Goal: Task Accomplishment & Management: Manage account settings

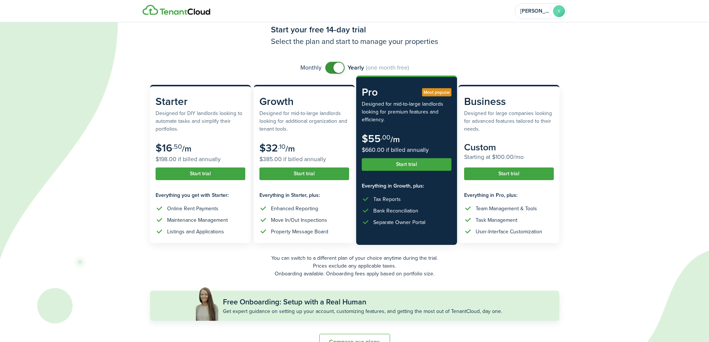
scroll to position [41, 0]
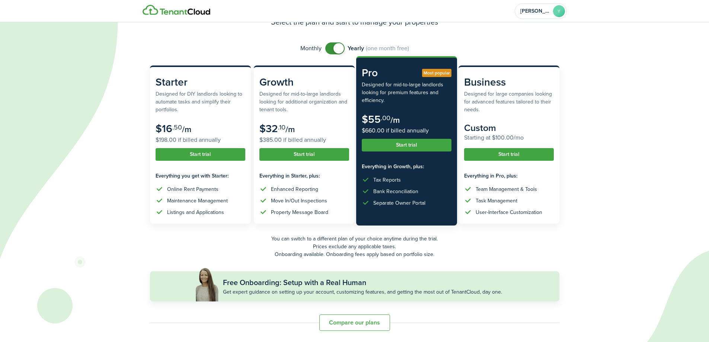
click at [411, 147] on button "Start trial" at bounding box center [407, 145] width 90 height 13
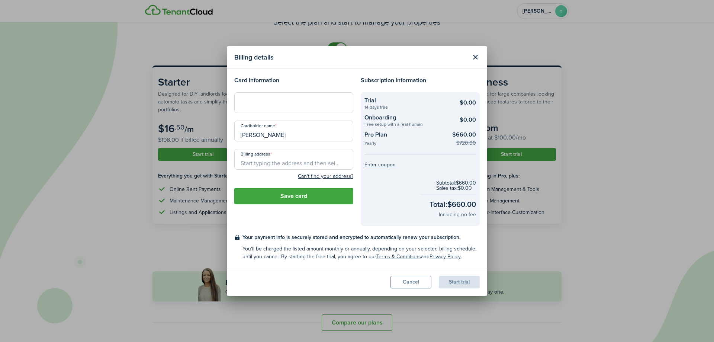
click at [474, 59] on button "Close modal" at bounding box center [475, 57] width 13 height 13
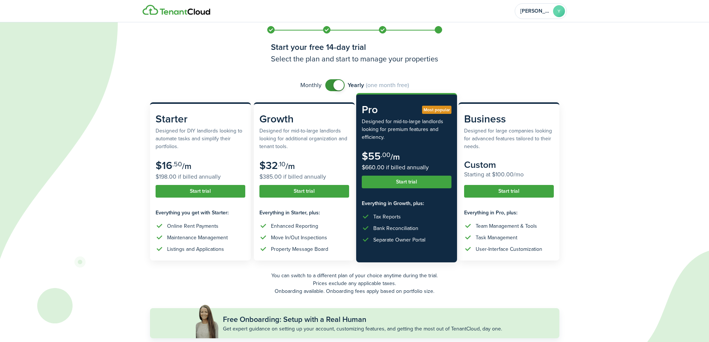
scroll to position [3, 0]
click at [404, 184] on button "Start trial" at bounding box center [407, 182] width 90 height 13
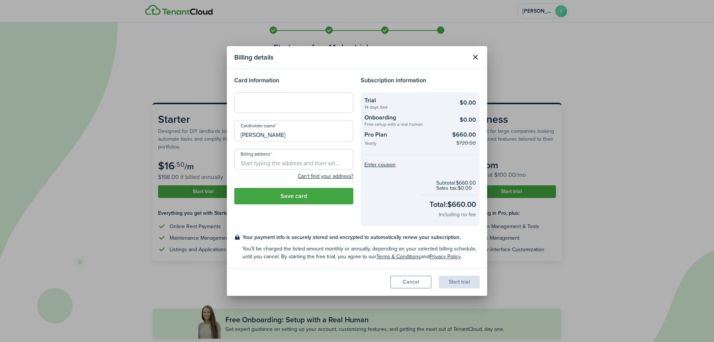
click at [272, 107] on div at bounding box center [293, 102] width 119 height 21
click at [263, 156] on input "Billing address" at bounding box center [293, 159] width 119 height 21
click at [465, 286] on div "Start trial" at bounding box center [459, 282] width 41 height 13
click at [474, 59] on button "Close modal" at bounding box center [475, 57] width 13 height 13
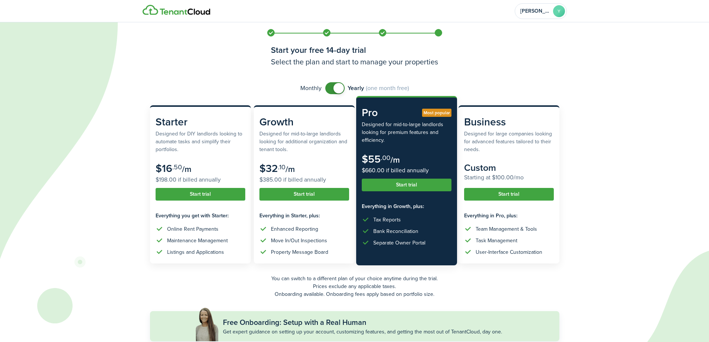
scroll to position [0, 0]
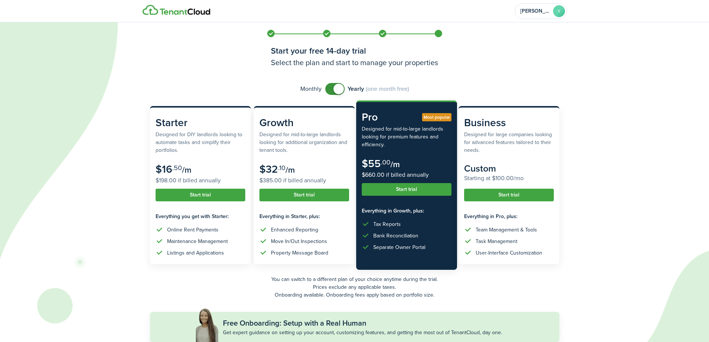
click at [173, 12] on img at bounding box center [177, 10] width 68 height 10
click at [551, 8] on account-user-avatar "[PERSON_NAME] Y" at bounding box center [541, 11] width 52 height 16
click at [512, 42] on h2 "[PERSON_NAME]" at bounding box center [521, 40] width 71 height 7
click at [587, 82] on icon at bounding box center [304, 171] width 608 height 342
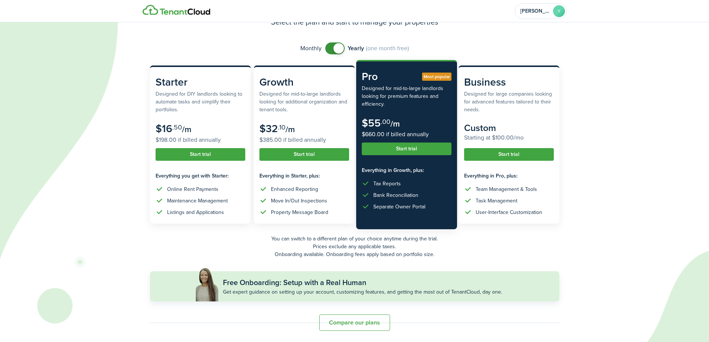
click at [345, 325] on button "Compare our plans" at bounding box center [354, 322] width 71 height 16
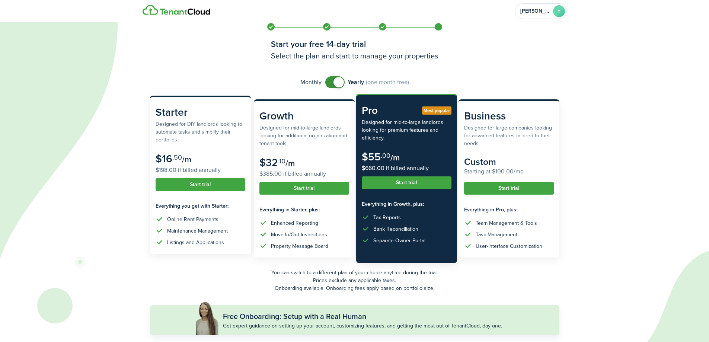
scroll to position [0, 0]
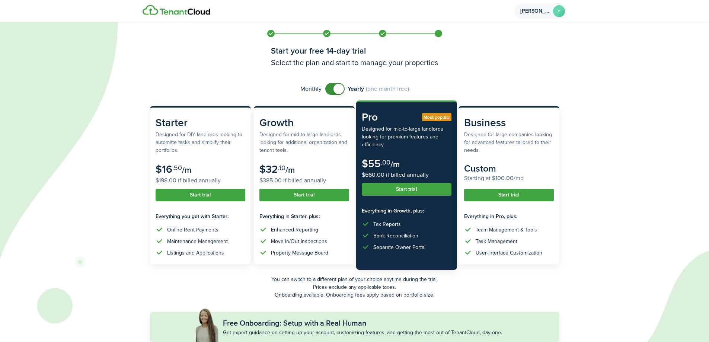
click at [557, 15] on avatar-text "Y" at bounding box center [559, 11] width 12 height 12
click at [519, 41] on h2 "[PERSON_NAME]" at bounding box center [521, 40] width 71 height 7
click at [536, 11] on span "[PERSON_NAME]" at bounding box center [535, 11] width 30 height 5
click at [538, 13] on span "[PERSON_NAME]" at bounding box center [535, 11] width 30 height 5
click at [511, 35] on span "Property Manager" at bounding box center [506, 34] width 41 height 8
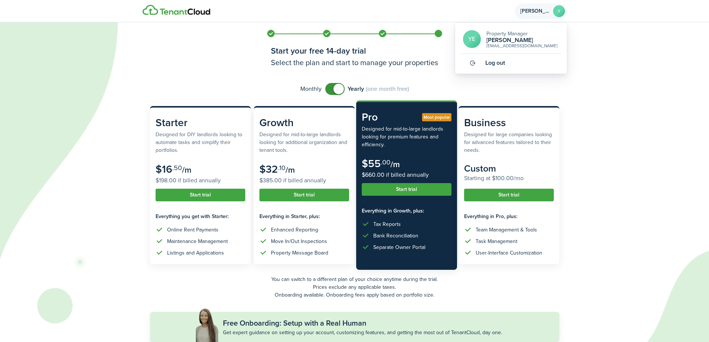
click at [511, 37] on h2 "[PERSON_NAME]" at bounding box center [521, 40] width 71 height 7
click at [466, 46] on avatar-text "YE" at bounding box center [472, 39] width 18 height 18
click at [199, 14] on img at bounding box center [177, 10] width 68 height 10
click at [199, 12] on img at bounding box center [177, 10] width 68 height 10
click at [547, 17] on account-user-avatar "[PERSON_NAME] Y" at bounding box center [541, 11] width 52 height 16
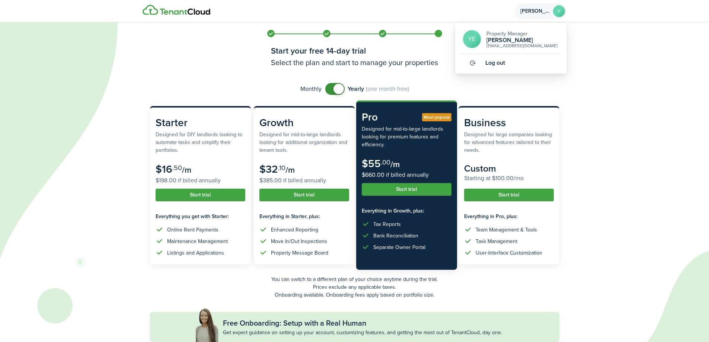
click at [490, 40] on h2 "[PERSON_NAME]" at bounding box center [521, 40] width 71 height 7
click at [624, 64] on auth-bg at bounding box center [354, 171] width 709 height 342
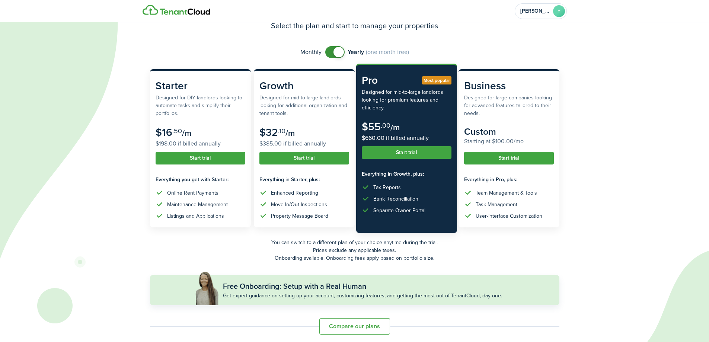
scroll to position [41, 0]
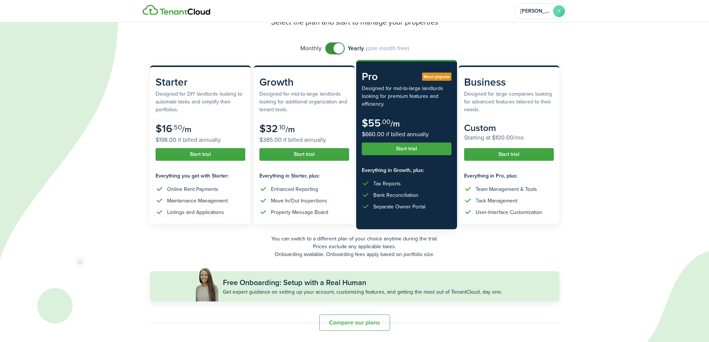
click at [338, 324] on button "Compare our plans" at bounding box center [354, 322] width 71 height 16
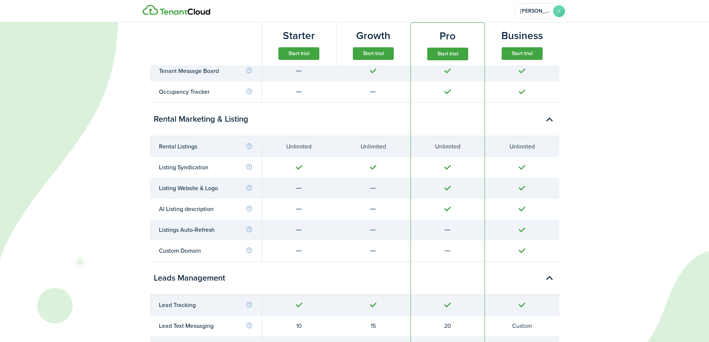
scroll to position [0, 0]
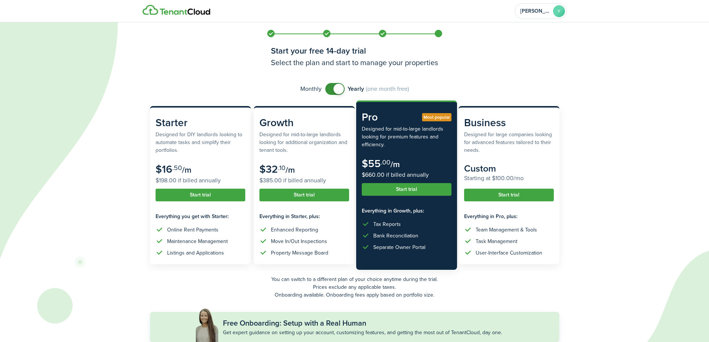
checkbox input "false"
click at [331, 89] on span at bounding box center [334, 89] width 7 height 12
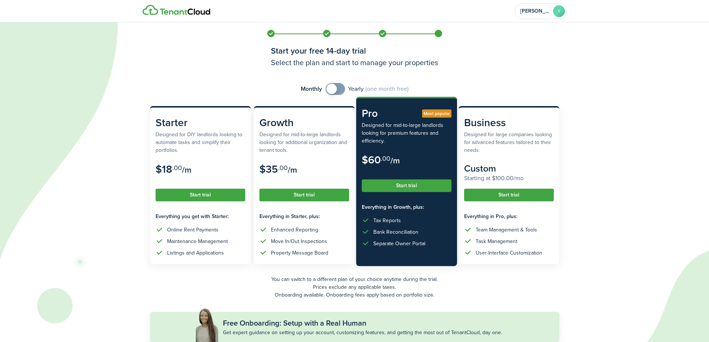
click at [402, 188] on button "Start trial" at bounding box center [407, 185] width 90 height 13
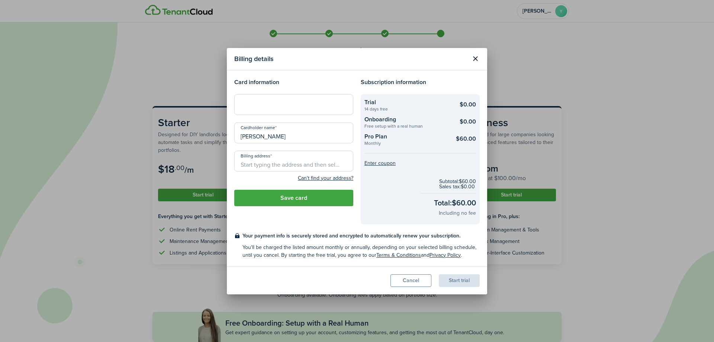
click at [306, 77] on modal-body "Card information Cardholder name [PERSON_NAME] address Can't find your address?…" at bounding box center [357, 168] width 260 height 196
click at [267, 112] on div at bounding box center [293, 104] width 119 height 21
click at [268, 108] on div at bounding box center [293, 104] width 119 height 21
click at [300, 164] on input "Billing address" at bounding box center [293, 161] width 119 height 21
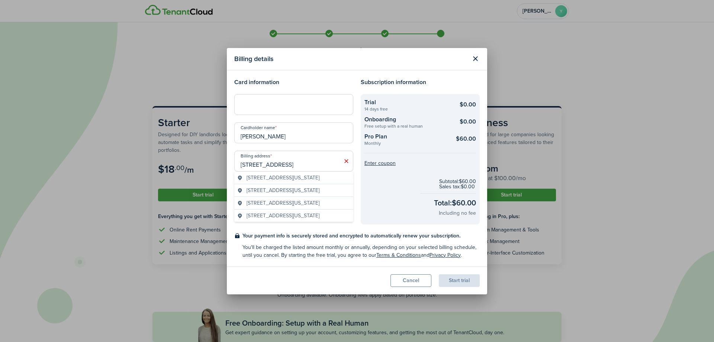
drag, startPoint x: 302, startPoint y: 162, endPoint x: 0, endPoint y: 159, distance: 302.2
click at [0, 157] on div "Billing details Card information Cardholder name [PERSON_NAME] address [STREET_…" at bounding box center [357, 171] width 714 height 342
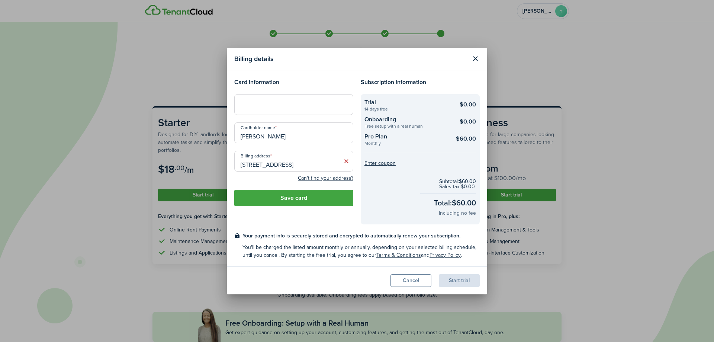
click at [261, 163] on input "[STREET_ADDRESS]" at bounding box center [293, 161] width 119 height 21
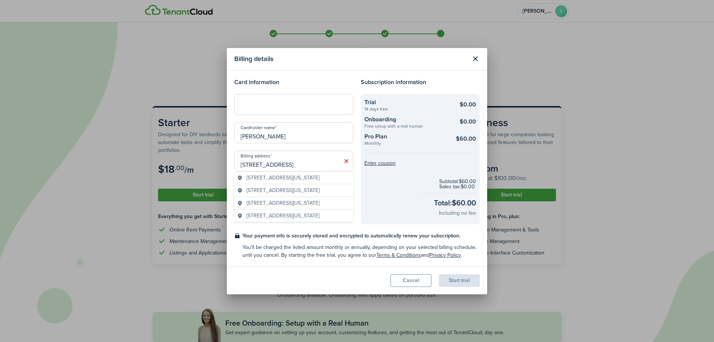
click at [261, 163] on input "[STREET_ADDRESS]" at bounding box center [293, 161] width 119 height 21
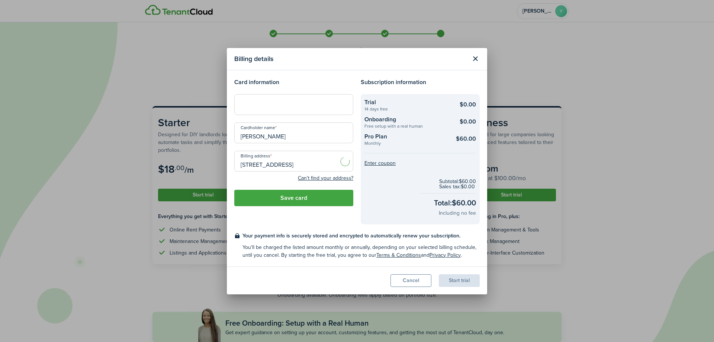
click at [294, 180] on control-autocomplete-list at bounding box center [293, 197] width 119 height 51
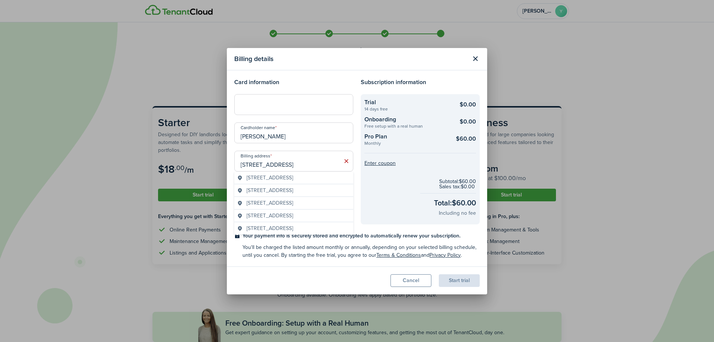
click at [293, 179] on span "[STREET_ADDRESS]" at bounding box center [270, 178] width 47 height 8
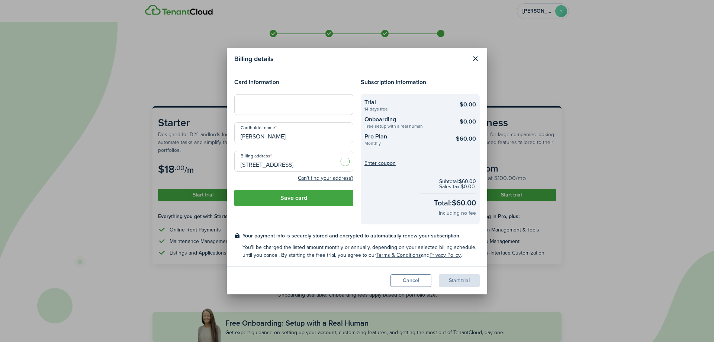
type input "[STREET_ADDRESS]"
click at [463, 281] on div "Start trial" at bounding box center [459, 280] width 41 height 13
click at [289, 100] on div at bounding box center [293, 104] width 119 height 21
click at [317, 223] on div "Card information Cardholder name [PERSON_NAME] address [STREET_ADDRESS] Can't f…" at bounding box center [294, 151] width 127 height 147
click at [314, 144] on div "Cardholder name [PERSON_NAME]" at bounding box center [294, 136] width 127 height 28
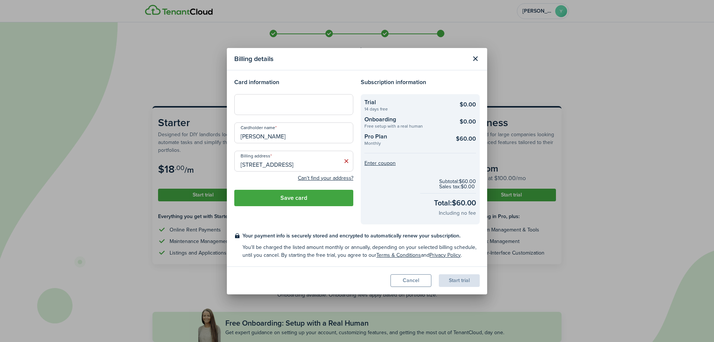
click at [314, 133] on input "[PERSON_NAME]" at bounding box center [293, 132] width 119 height 21
click at [467, 282] on div "Start trial" at bounding box center [459, 280] width 41 height 13
click at [328, 222] on div "Card information Cardholder name [PERSON_NAME] address [STREET_ADDRESS] Can't f…" at bounding box center [294, 151] width 127 height 147
click at [309, 138] on input "[PERSON_NAME]" at bounding box center [293, 132] width 119 height 21
drag, startPoint x: 317, startPoint y: 137, endPoint x: 109, endPoint y: 126, distance: 208.3
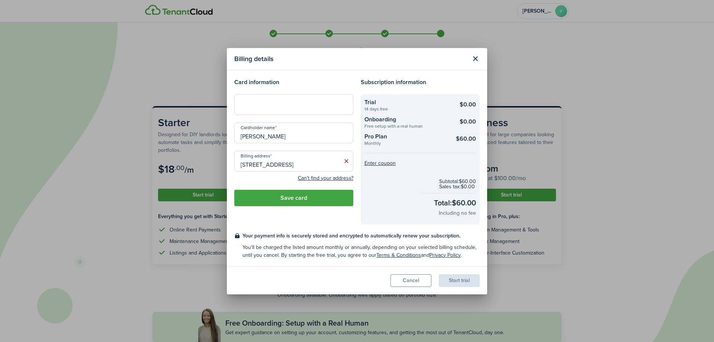
click at [111, 121] on div "Billing details Card information Cardholder name [PERSON_NAME] address [STREET_…" at bounding box center [357, 171] width 714 height 342
type input "[PERSON_NAME]"
click at [293, 178] on span "[STREET_ADDRESS][US_STATE]" at bounding box center [283, 178] width 73 height 8
type input "[STREET_ADDRESS]"
click at [281, 198] on button "Save card" at bounding box center [293, 198] width 119 height 16
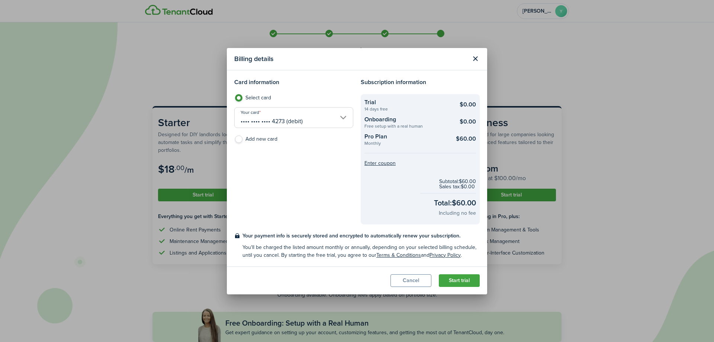
click at [453, 285] on button "Start trial" at bounding box center [459, 280] width 41 height 13
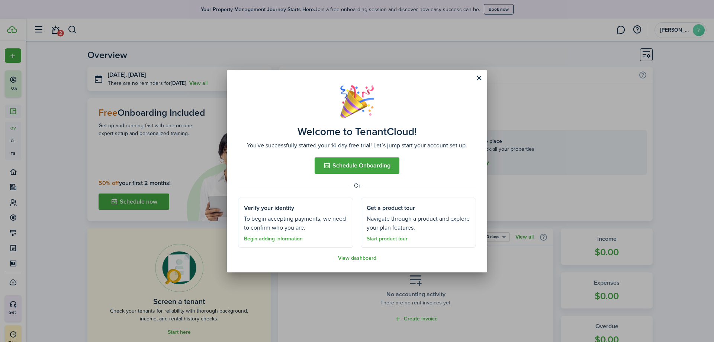
click at [394, 239] on link "Start product tour" at bounding box center [387, 239] width 41 height 6
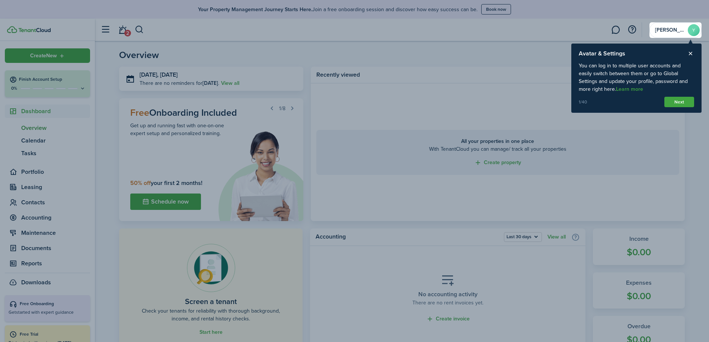
click at [677, 103] on button "Next" at bounding box center [679, 102] width 30 height 10
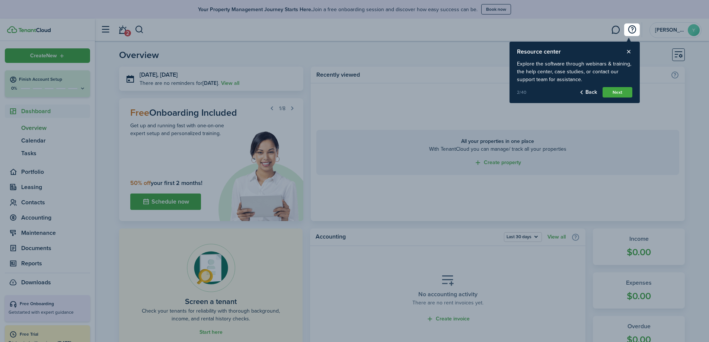
click at [627, 96] on button "Next" at bounding box center [617, 92] width 30 height 10
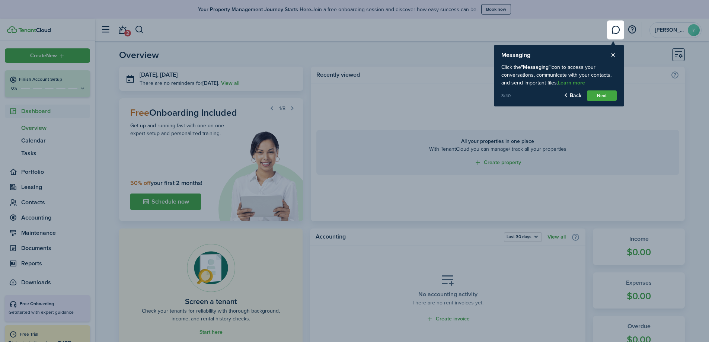
click at [605, 95] on button "Next" at bounding box center [602, 95] width 30 height 10
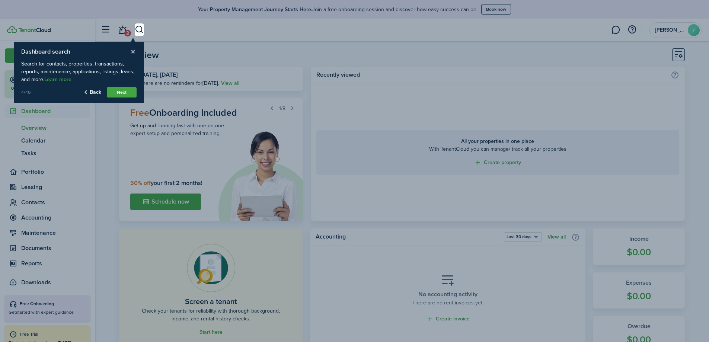
click at [110, 88] on button "Next" at bounding box center [122, 92] width 30 height 10
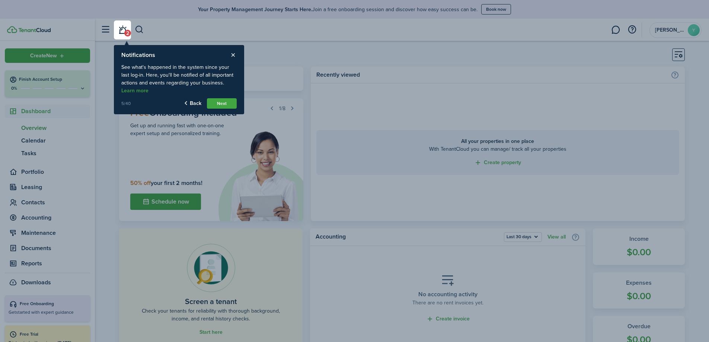
click at [215, 106] on button "Next" at bounding box center [222, 103] width 30 height 10
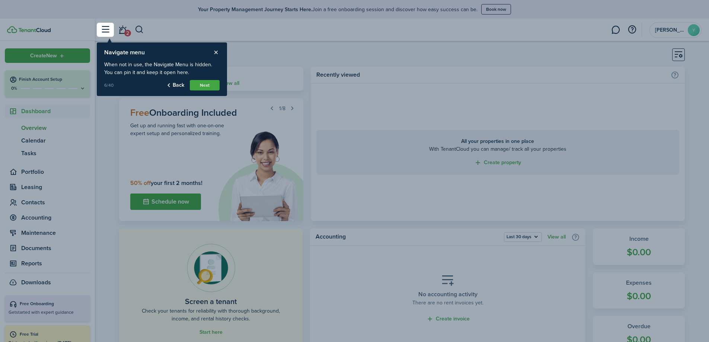
click at [205, 85] on button "Next" at bounding box center [205, 85] width 30 height 10
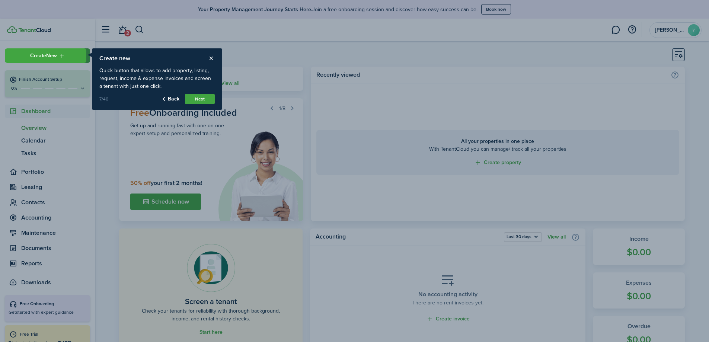
click at [196, 102] on button "Next" at bounding box center [200, 99] width 30 height 10
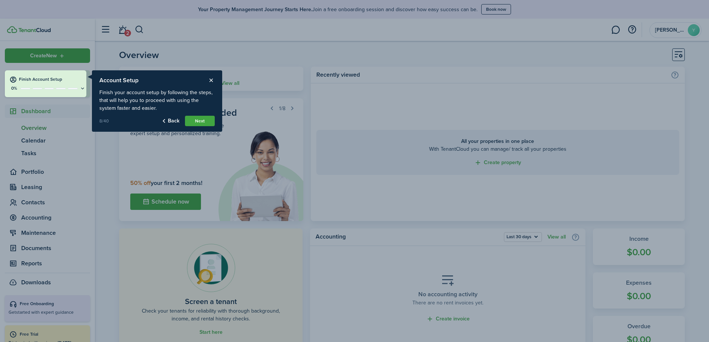
click at [195, 125] on button "Next" at bounding box center [200, 121] width 30 height 10
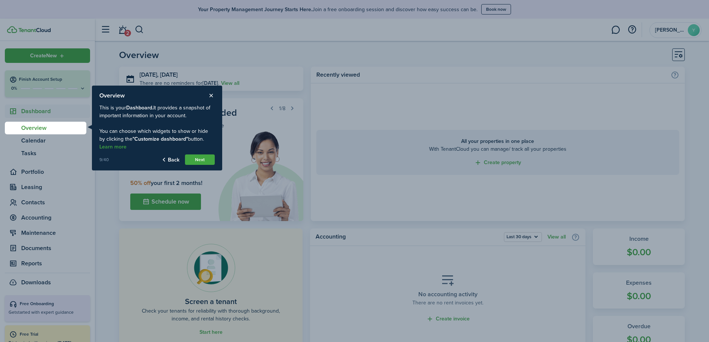
click at [196, 163] on button "Next" at bounding box center [200, 159] width 30 height 10
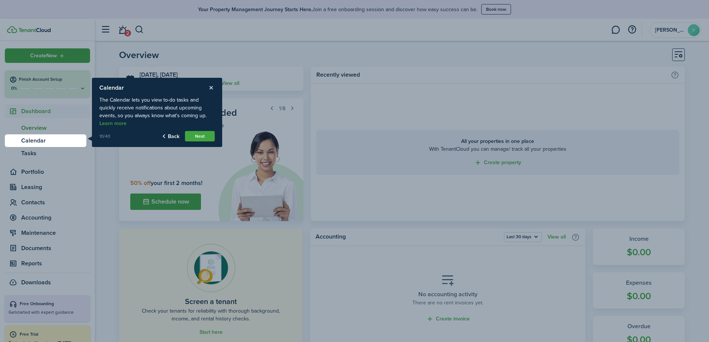
click at [192, 134] on button "Next" at bounding box center [200, 136] width 30 height 10
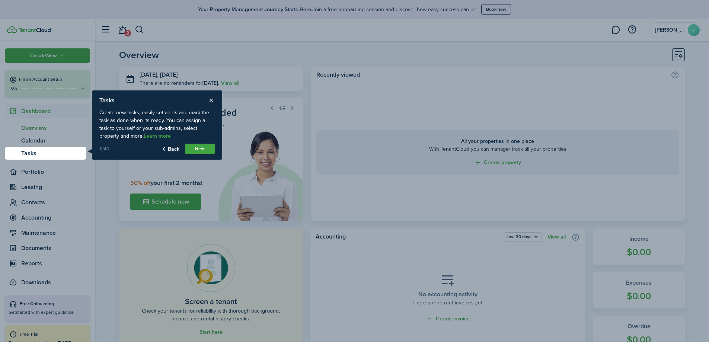
click at [196, 146] on button "Next" at bounding box center [200, 149] width 30 height 10
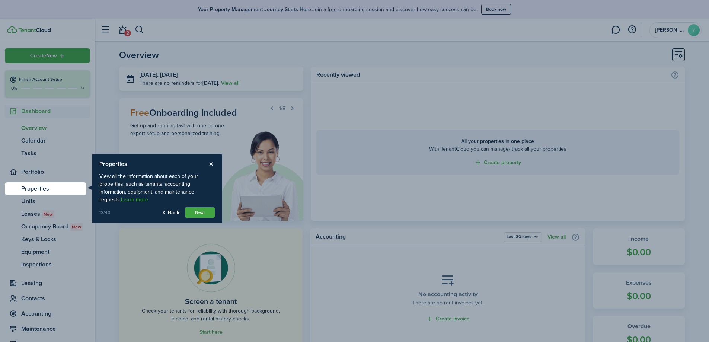
click at [208, 214] on button "Next" at bounding box center [200, 212] width 30 height 10
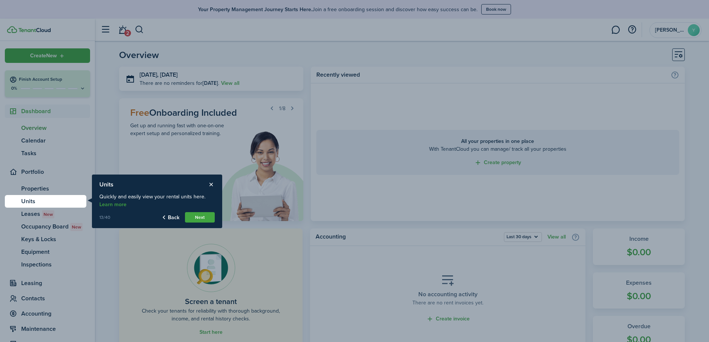
click at [211, 215] on button "Next" at bounding box center [200, 217] width 30 height 10
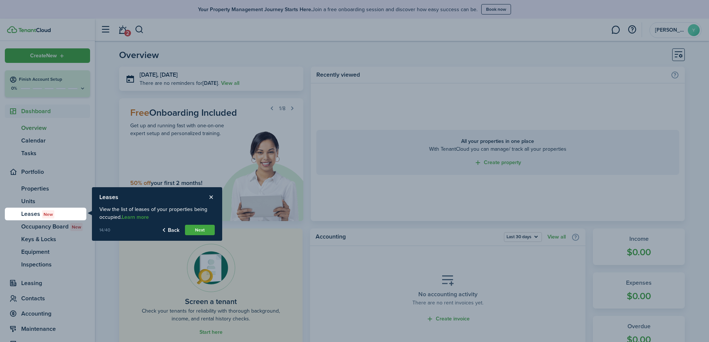
click at [204, 230] on button "Next" at bounding box center [200, 230] width 30 height 10
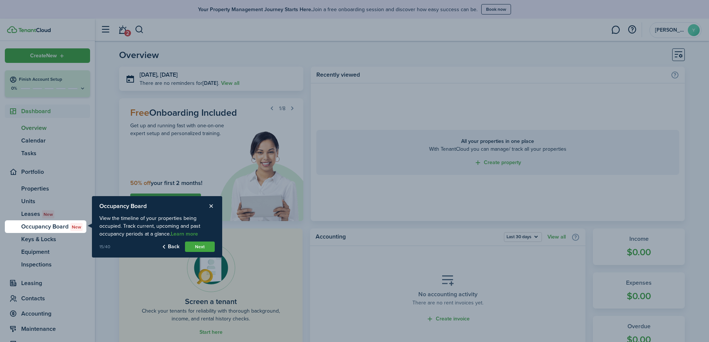
click at [198, 247] on button "Next" at bounding box center [200, 246] width 30 height 10
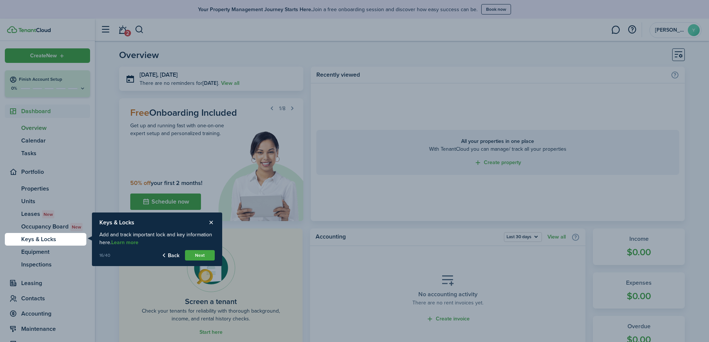
click at [202, 253] on button "Next" at bounding box center [200, 255] width 30 height 10
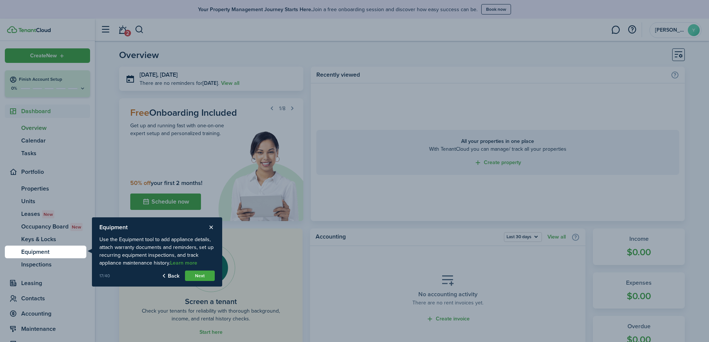
click at [204, 276] on button "Next" at bounding box center [200, 276] width 30 height 10
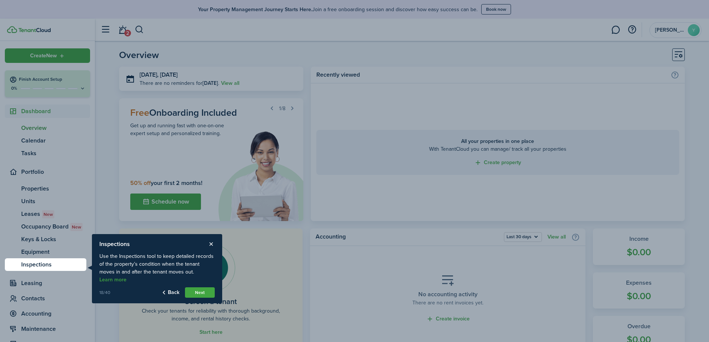
click at [198, 287] on button "Next" at bounding box center [200, 292] width 30 height 10
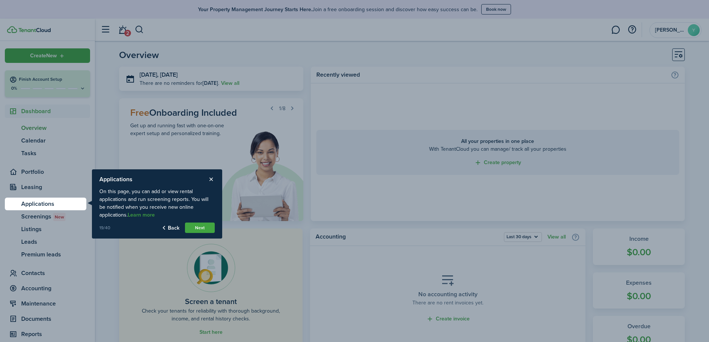
click at [207, 227] on button "Next" at bounding box center [200, 228] width 30 height 10
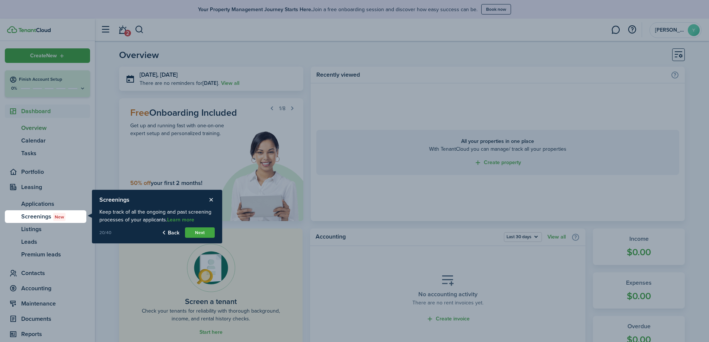
click at [171, 230] on button "Back" at bounding box center [170, 232] width 18 height 10
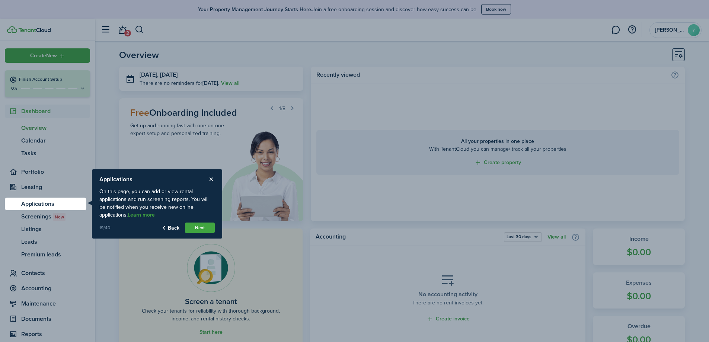
click at [208, 227] on button "Next" at bounding box center [200, 228] width 30 height 10
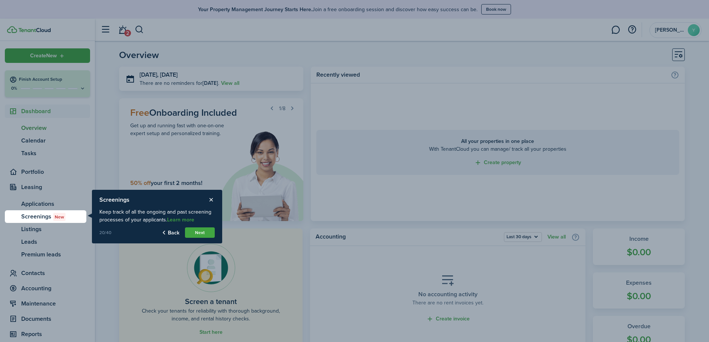
click at [204, 228] on button "Next" at bounding box center [200, 232] width 30 height 10
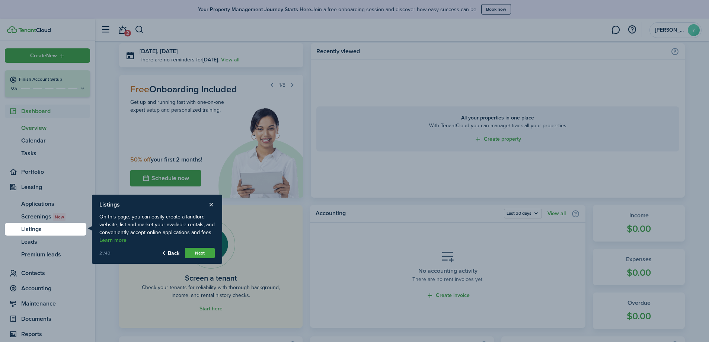
scroll to position [25, 0]
click at [193, 253] on button "Next" at bounding box center [200, 253] width 30 height 10
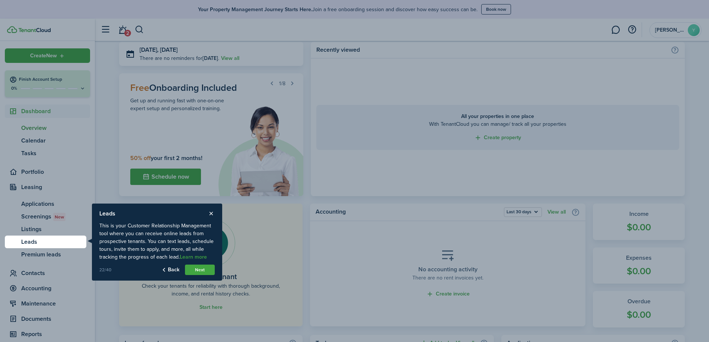
click at [194, 267] on button "Next" at bounding box center [200, 270] width 30 height 10
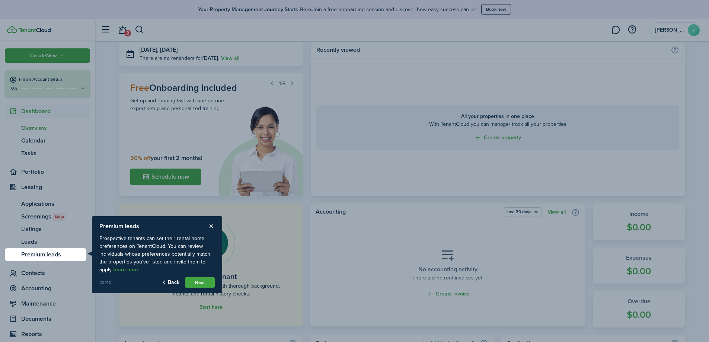
click at [207, 282] on button "Next" at bounding box center [200, 282] width 30 height 10
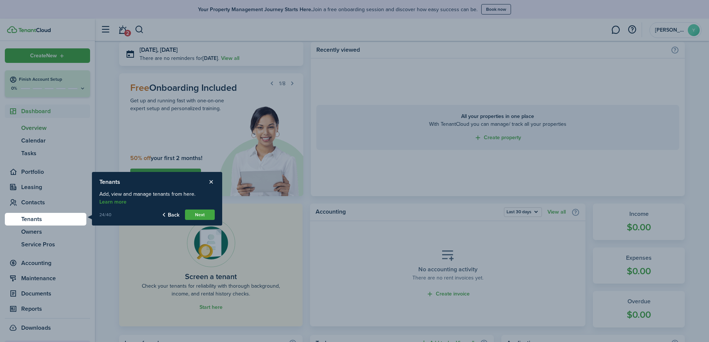
click at [196, 212] on button "Next" at bounding box center [200, 214] width 30 height 10
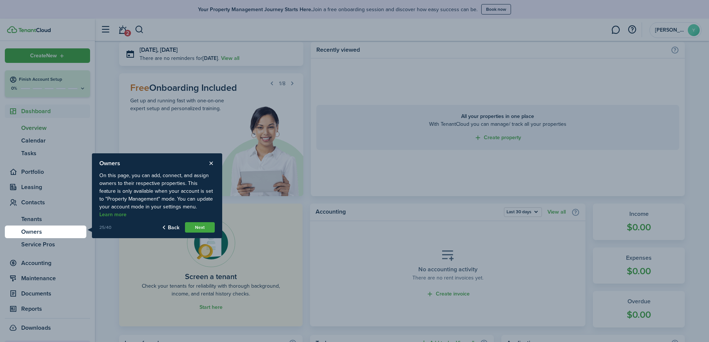
click at [203, 223] on button "Next" at bounding box center [200, 227] width 30 height 10
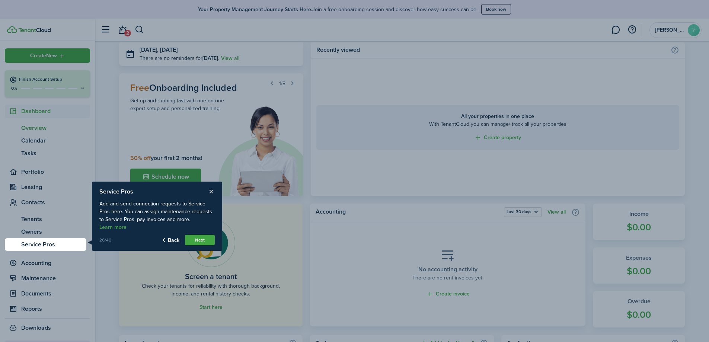
click at [208, 241] on button "Next" at bounding box center [200, 240] width 30 height 10
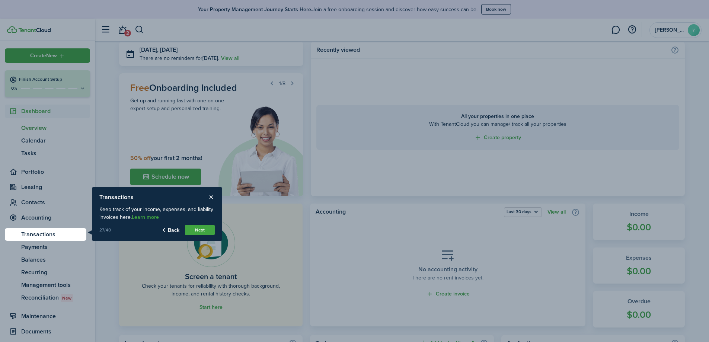
click at [196, 230] on button "Next" at bounding box center [200, 230] width 30 height 10
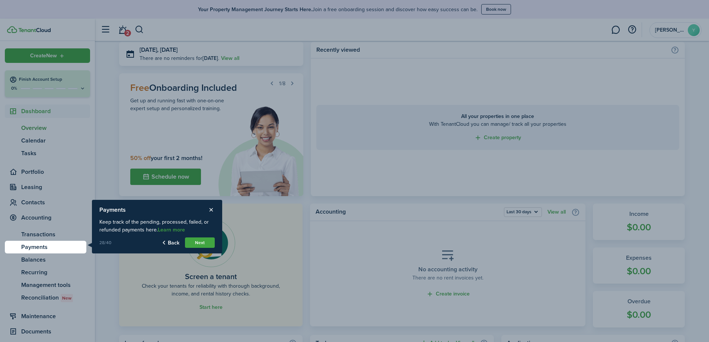
click at [199, 238] on button "Next" at bounding box center [200, 242] width 30 height 10
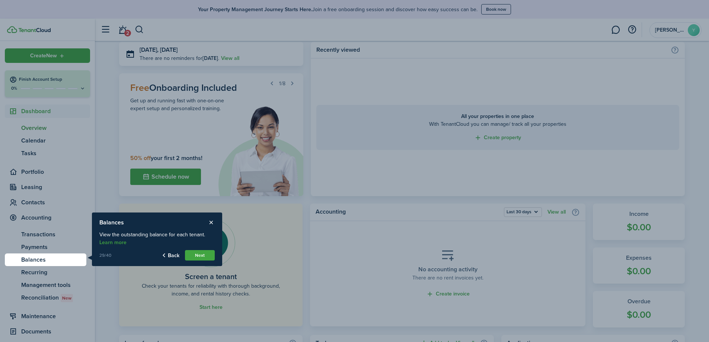
click at [201, 252] on button "Next" at bounding box center [200, 255] width 30 height 10
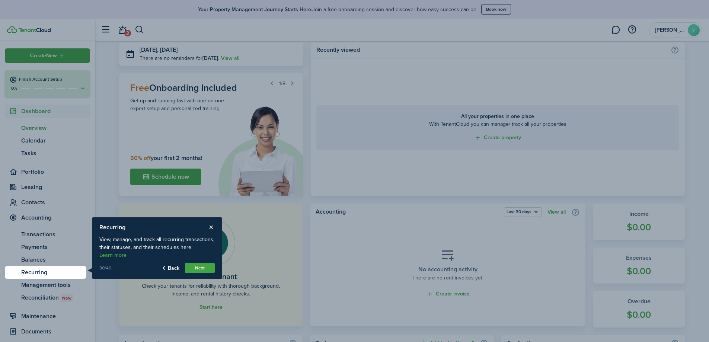
click at [211, 263] on button "Next" at bounding box center [200, 268] width 30 height 10
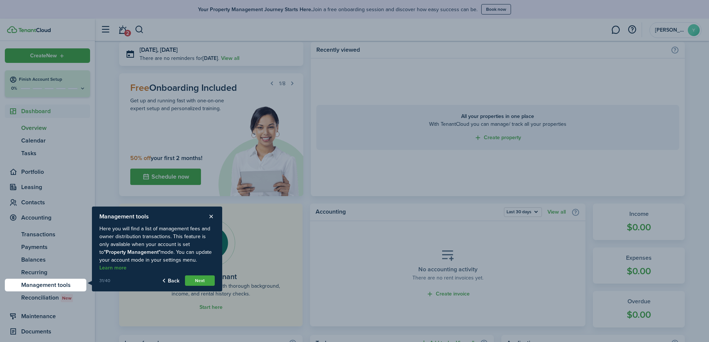
click at [192, 280] on button "Next" at bounding box center [200, 280] width 30 height 10
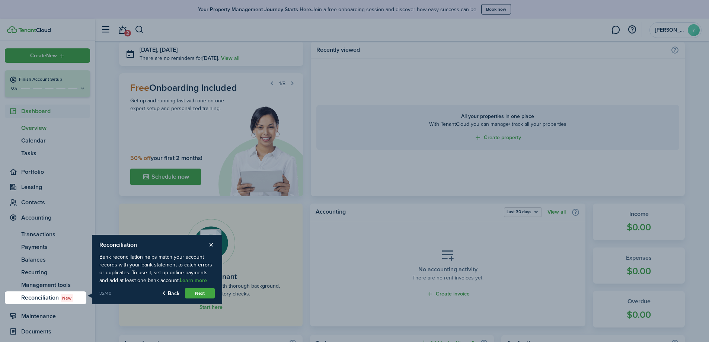
click at [199, 295] on button "Next" at bounding box center [200, 293] width 30 height 10
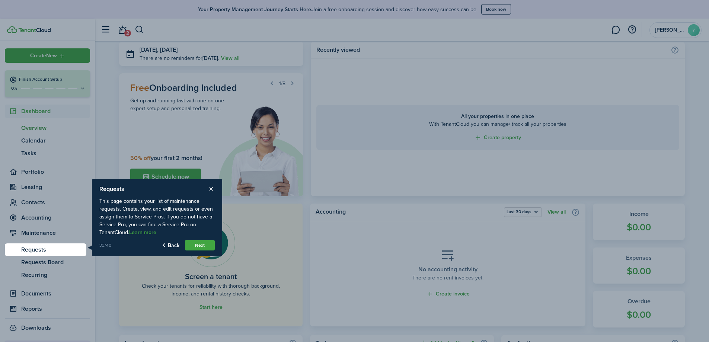
click at [199, 244] on button "Next" at bounding box center [200, 245] width 30 height 10
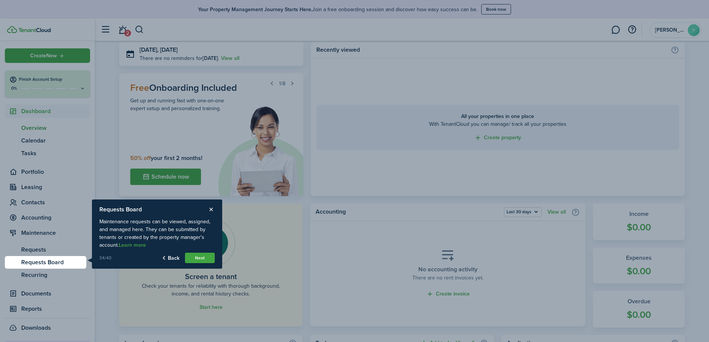
click at [201, 259] on button "Next" at bounding box center [200, 258] width 30 height 10
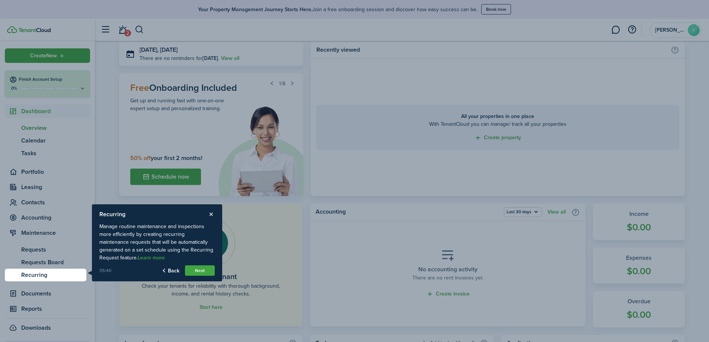
click at [199, 274] on button "Next" at bounding box center [200, 270] width 30 height 10
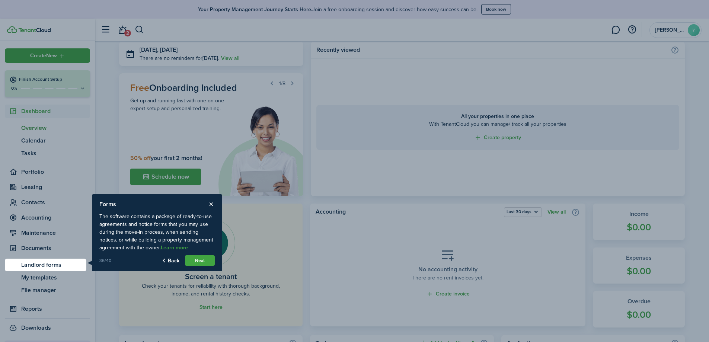
click at [166, 250] on link "Learn more" at bounding box center [174, 248] width 27 height 6
click at [194, 262] on button "Next" at bounding box center [200, 260] width 30 height 10
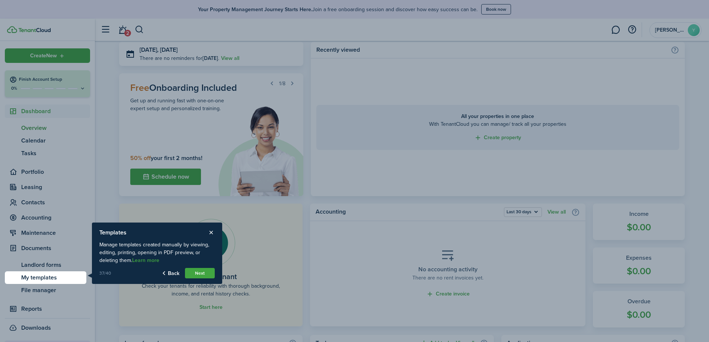
click at [195, 274] on button "Next" at bounding box center [200, 273] width 30 height 10
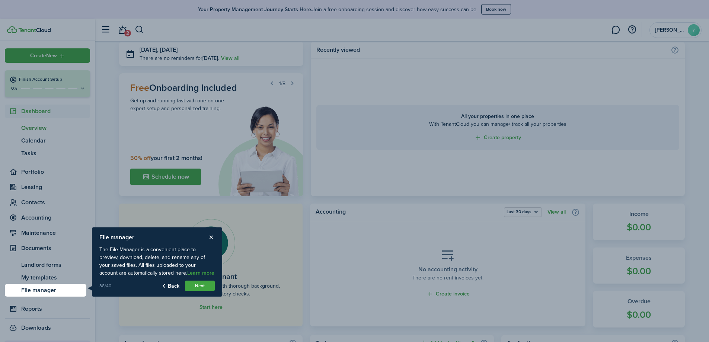
click at [193, 282] on button "Next" at bounding box center [200, 286] width 30 height 10
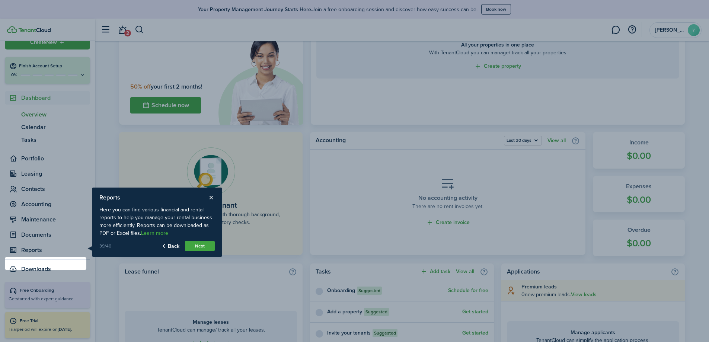
scroll to position [99, 0]
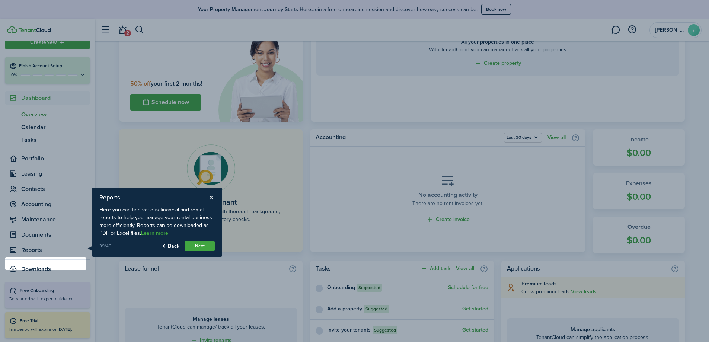
click at [196, 247] on button "Next" at bounding box center [200, 246] width 30 height 10
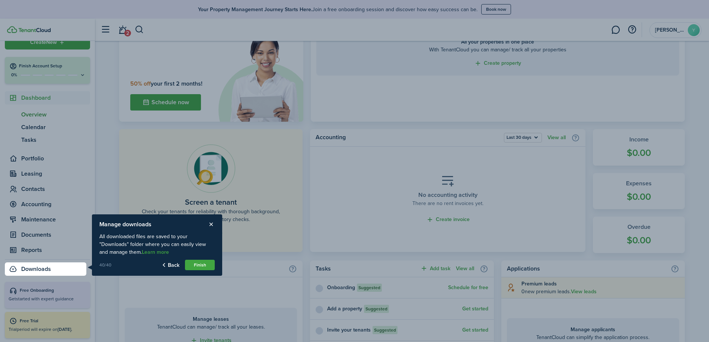
click at [192, 266] on button "Finish" at bounding box center [200, 265] width 30 height 10
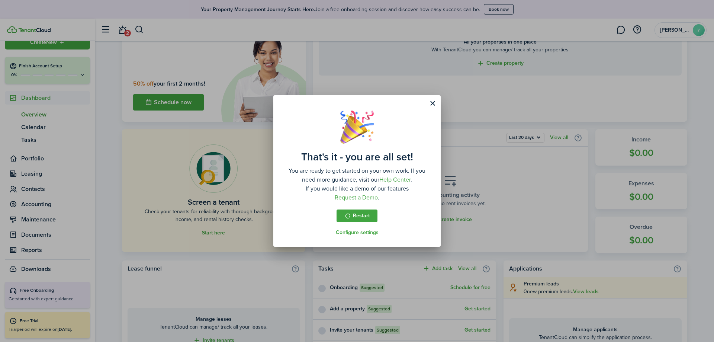
click at [435, 101] on button "Close modal" at bounding box center [432, 103] width 13 height 13
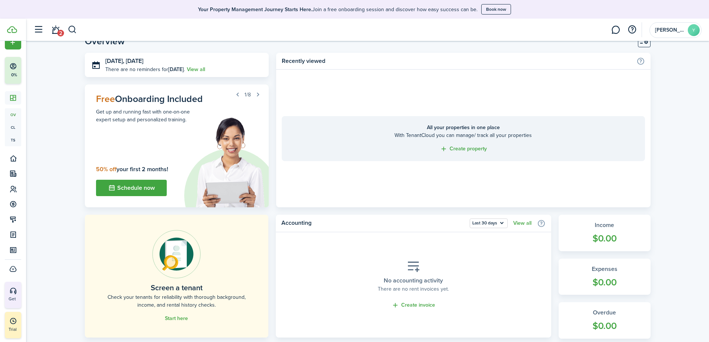
scroll to position [0, 0]
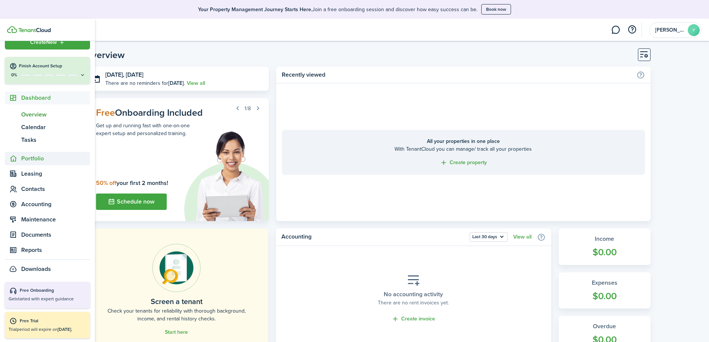
click at [32, 156] on span "Portfolio" at bounding box center [55, 158] width 69 height 9
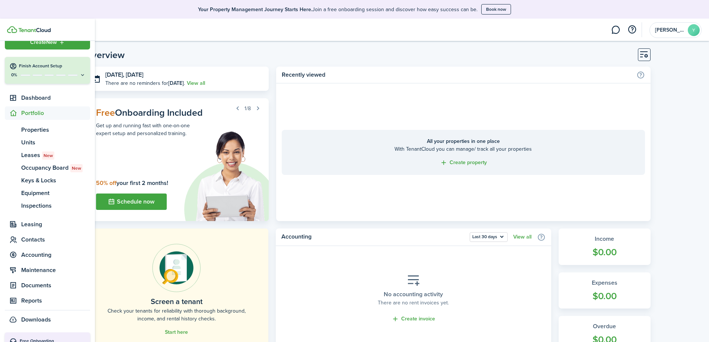
click at [30, 116] on span "Portfolio" at bounding box center [55, 113] width 69 height 9
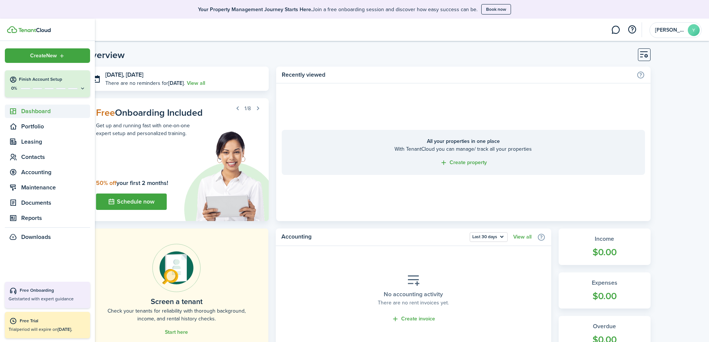
click at [30, 110] on span "Dashboard" at bounding box center [55, 111] width 69 height 9
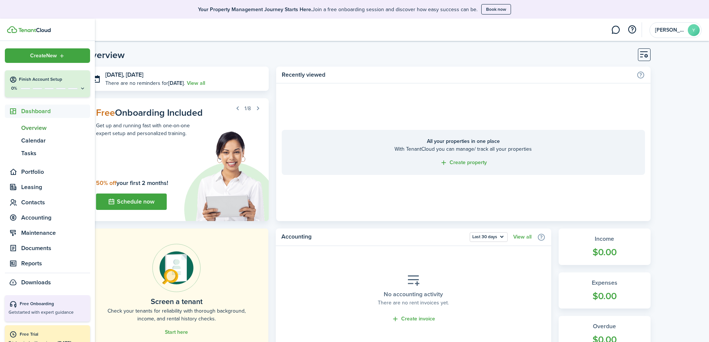
click at [29, 108] on span "Dashboard" at bounding box center [55, 111] width 69 height 9
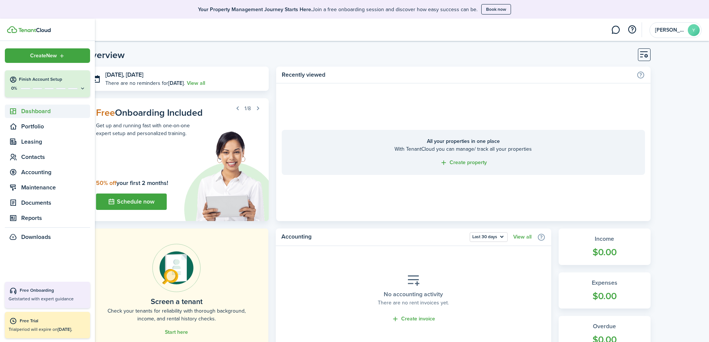
click at [29, 112] on span "Dashboard" at bounding box center [55, 111] width 69 height 9
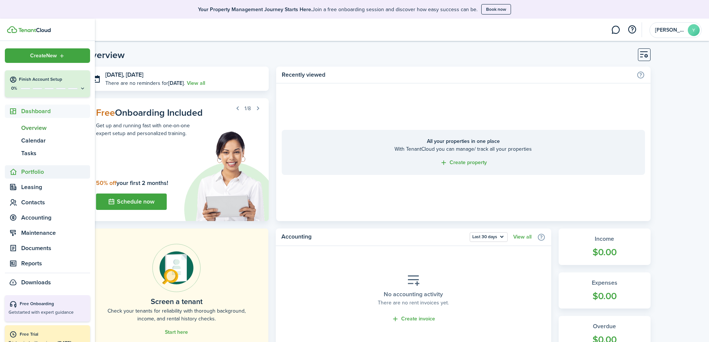
click at [18, 172] on sidebar-link-icon at bounding box center [13, 172] width 16 height 8
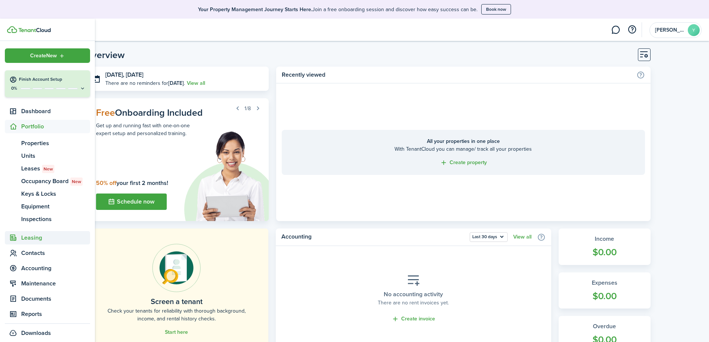
click at [22, 238] on span "Leasing" at bounding box center [55, 237] width 69 height 9
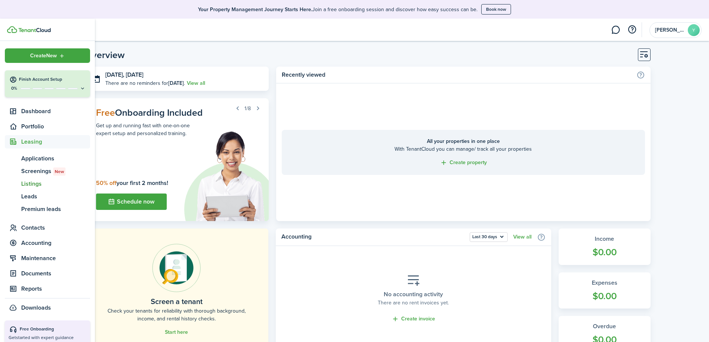
click at [35, 184] on span "Listings" at bounding box center [55, 183] width 69 height 9
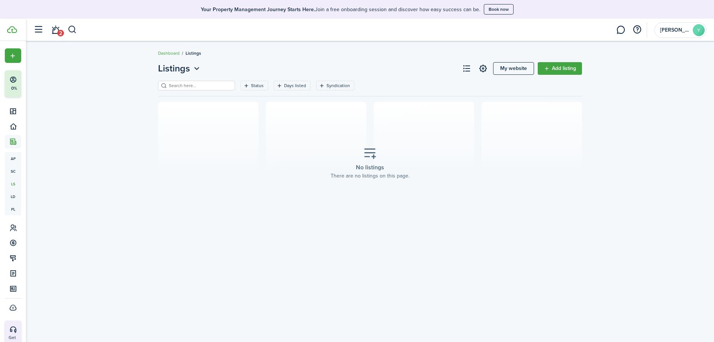
click at [510, 69] on link "My website" at bounding box center [513, 68] width 41 height 13
click at [676, 31] on span "[PERSON_NAME]" at bounding box center [675, 30] width 30 height 5
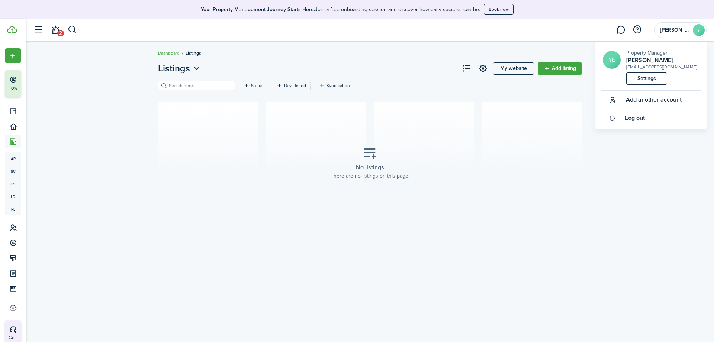
click at [650, 81] on link "Settings" at bounding box center [647, 78] width 41 height 13
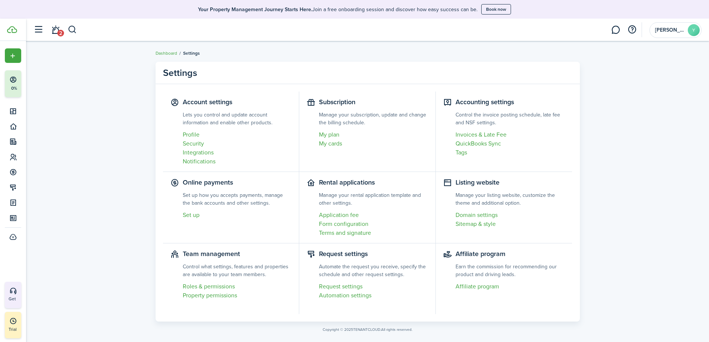
click at [194, 133] on link "Profile" at bounding box center [237, 134] width 109 height 9
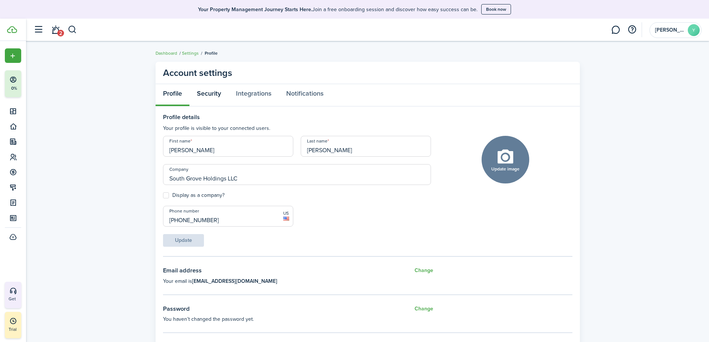
click at [209, 100] on link "Security" at bounding box center [208, 95] width 39 height 22
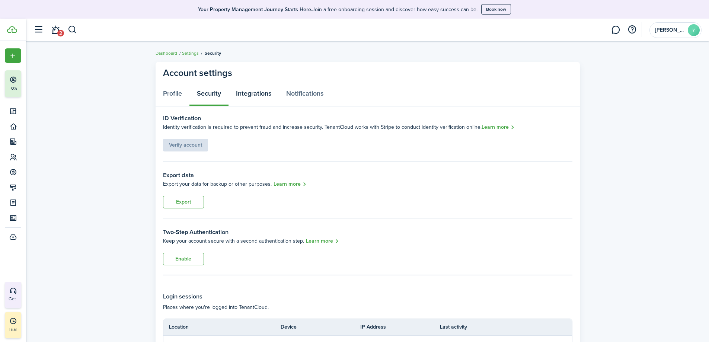
click at [234, 96] on link "Integrations" at bounding box center [253, 95] width 50 height 22
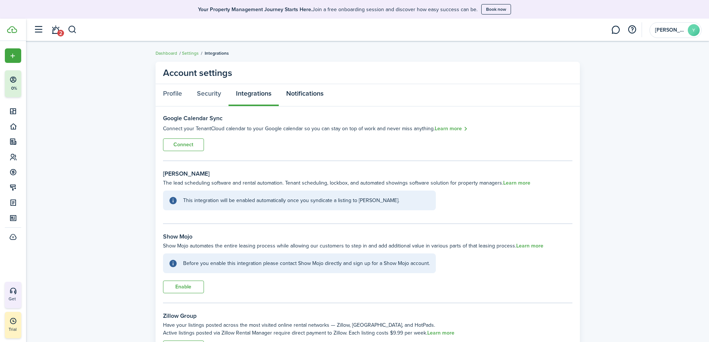
click at [307, 96] on link "Notifications" at bounding box center [305, 95] width 52 height 22
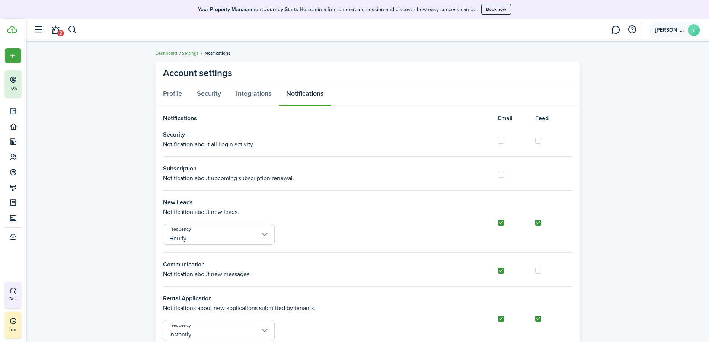
click at [701, 32] on account-user-avatar "[PERSON_NAME] Y" at bounding box center [675, 30] width 52 height 16
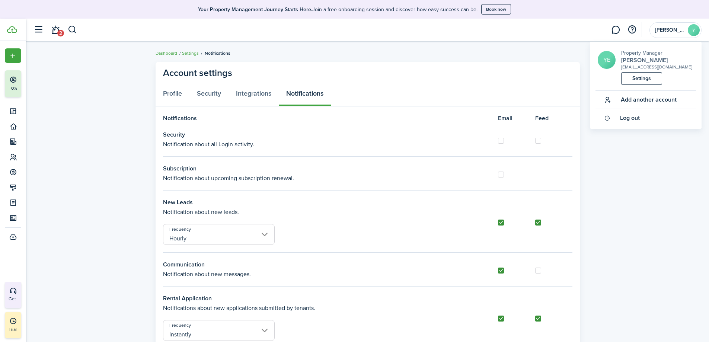
click at [641, 57] on h2 "[PERSON_NAME]" at bounding box center [656, 60] width 71 height 7
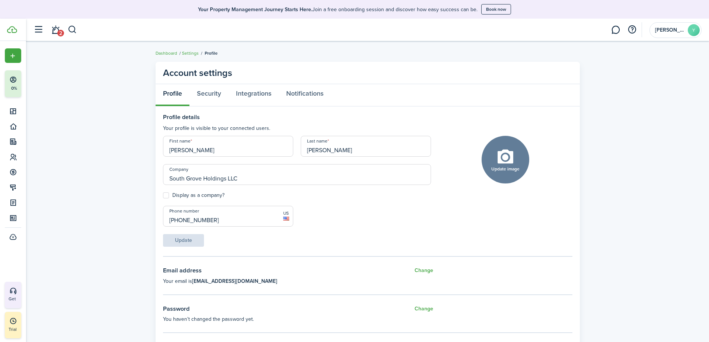
click at [665, 39] on header-wrapper "2 [PERSON_NAME] Y" at bounding box center [366, 30] width 672 height 22
click at [665, 35] on account-user-avatar "[PERSON_NAME] Y" at bounding box center [675, 30] width 52 height 16
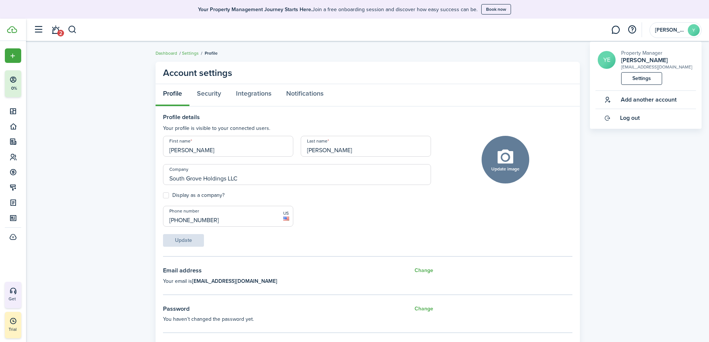
click at [637, 81] on link "Settings" at bounding box center [641, 78] width 41 height 13
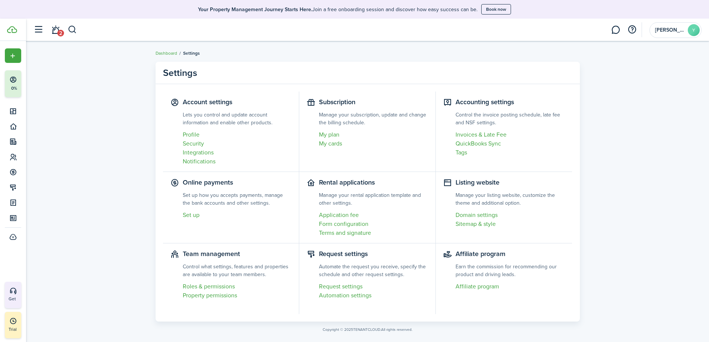
click at [327, 134] on link "My plan" at bounding box center [373, 134] width 109 height 9
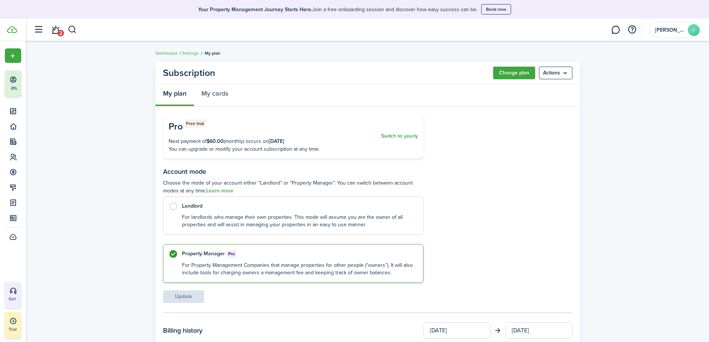
click at [180, 208] on label "Landlord For landlords who manage their own properties. This mode will assume y…" at bounding box center [293, 215] width 260 height 38
radio input "true"
click at [177, 294] on button "Update" at bounding box center [183, 296] width 41 height 13
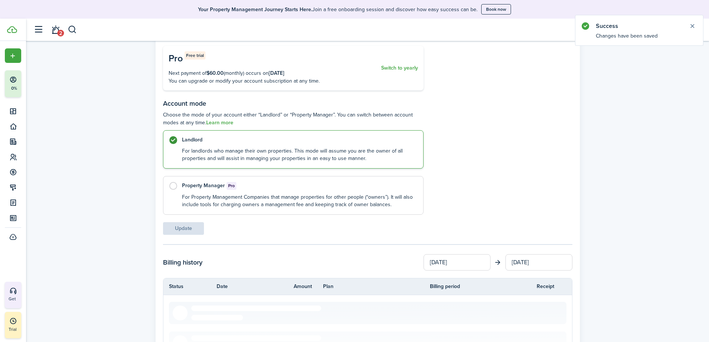
scroll to position [12, 0]
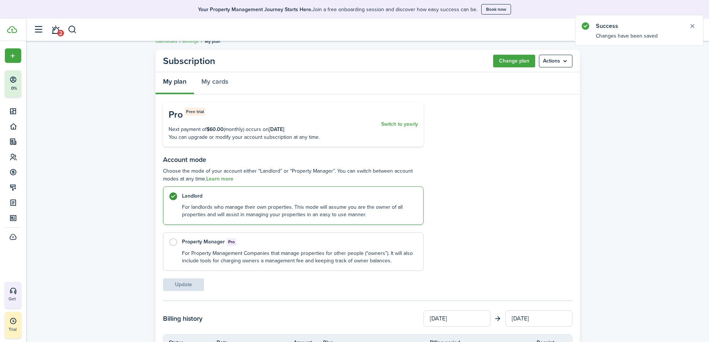
click at [694, 28] on button "Close notify" at bounding box center [692, 26] width 10 height 10
click at [689, 27] on avatar-text "Y" at bounding box center [694, 30] width 12 height 12
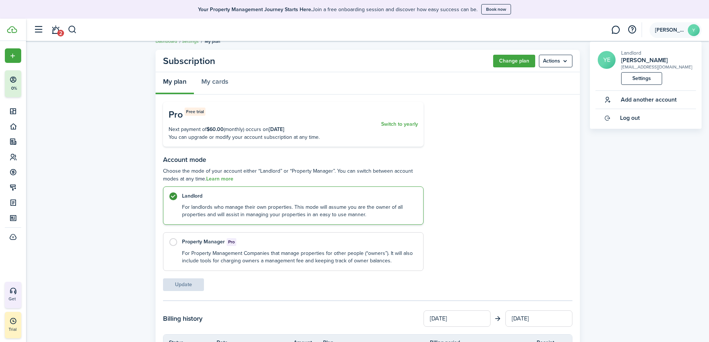
click at [689, 28] on avatar-text "Y" at bounding box center [694, 30] width 12 height 12
